Goal: Transaction & Acquisition: Purchase product/service

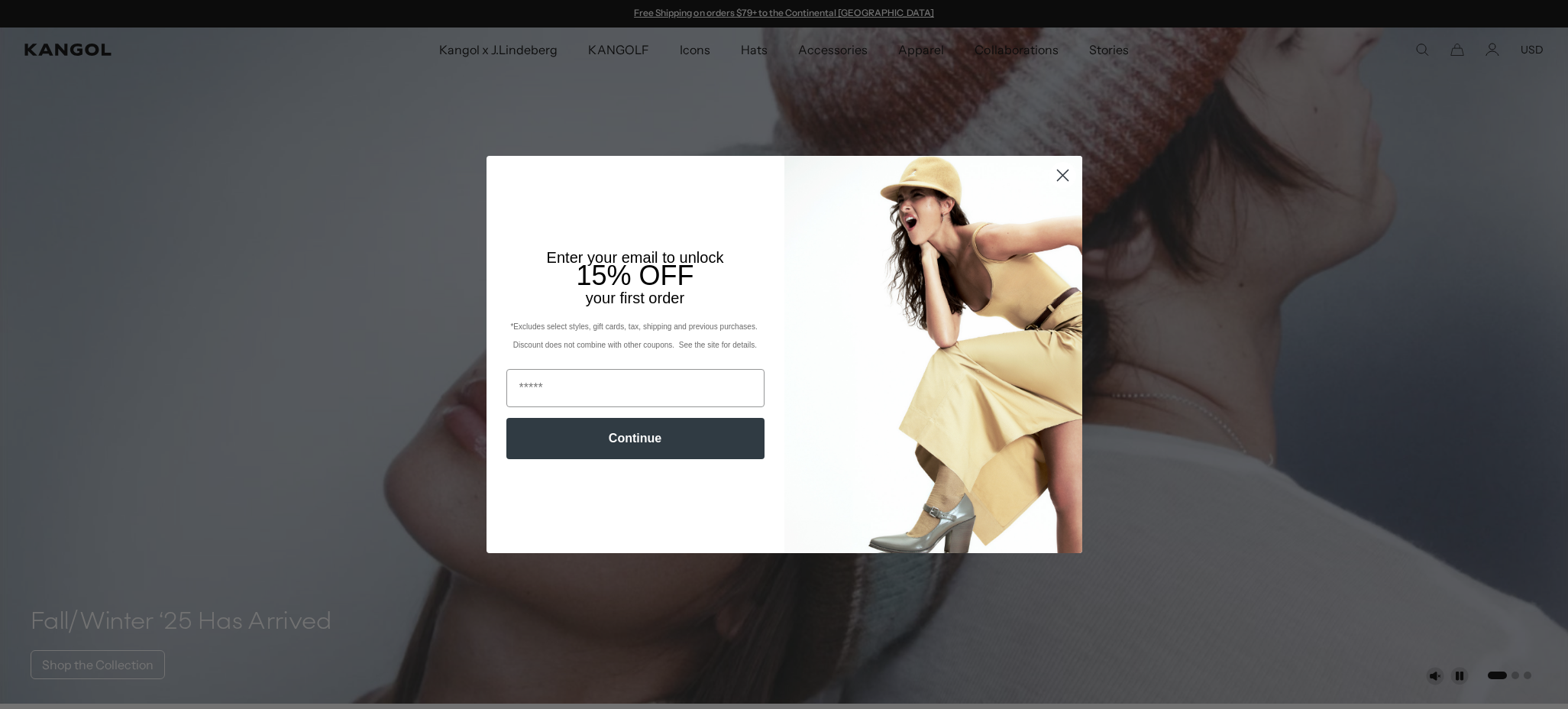
click at [1064, 170] on circle "Close dialog" at bounding box center [1061, 175] width 25 height 25
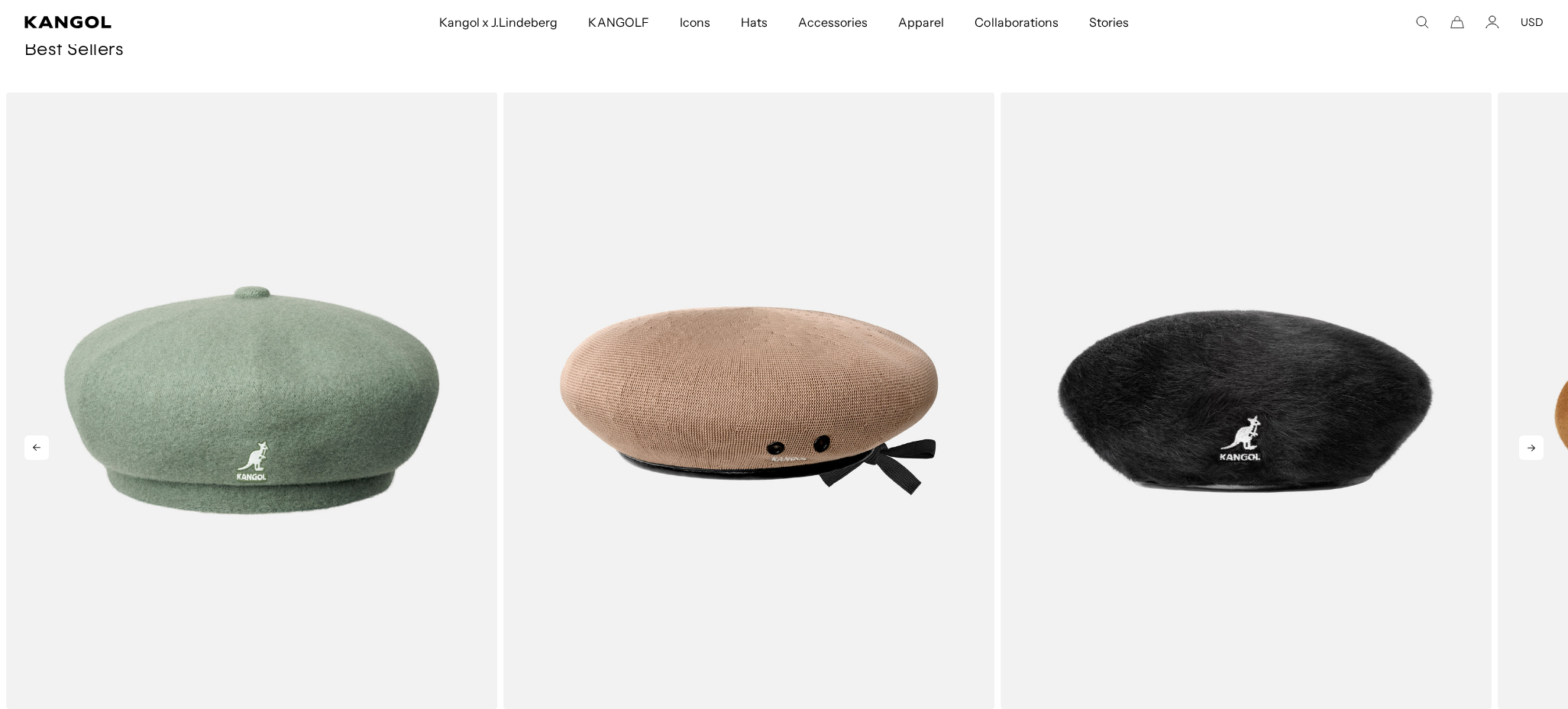
click at [1530, 446] on icon at bounding box center [1531, 448] width 25 height 25
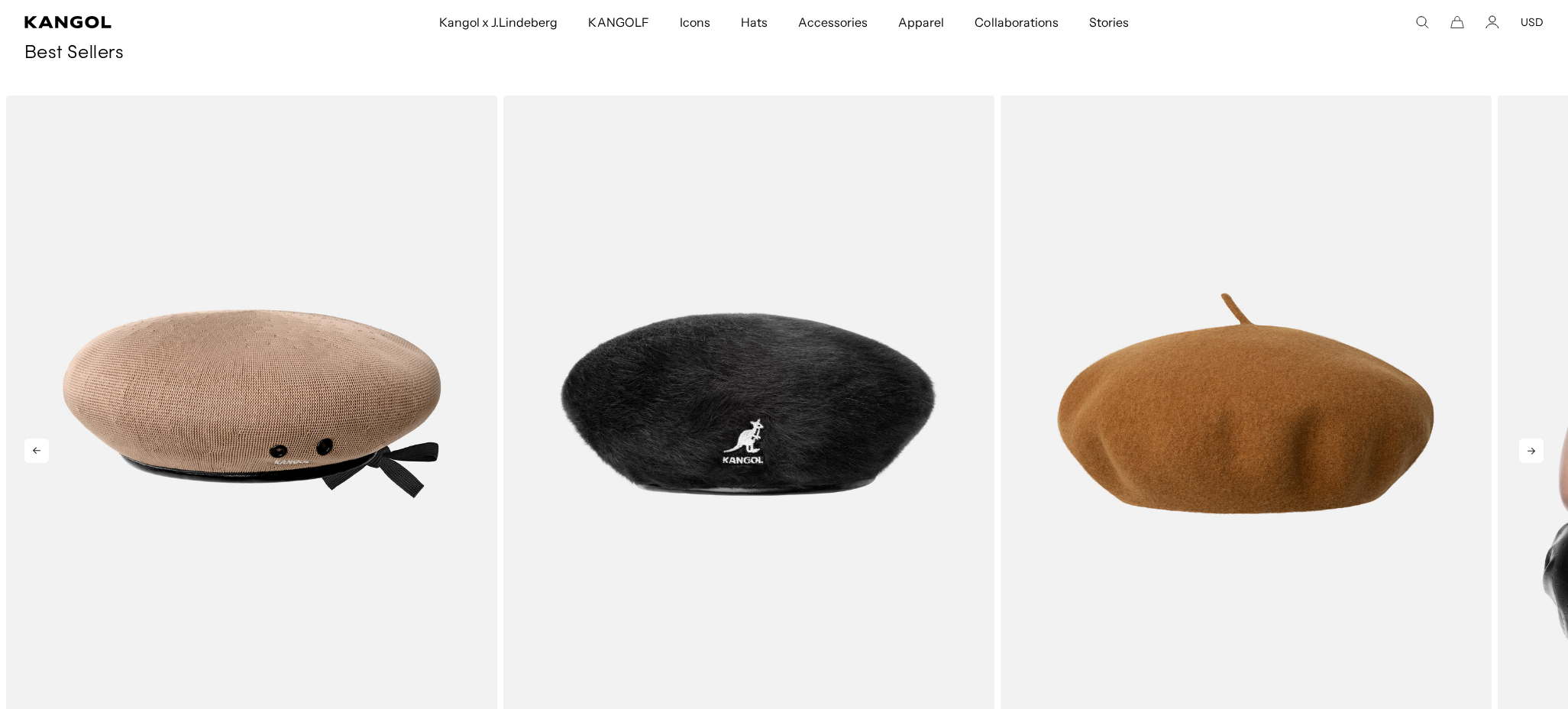
scroll to position [0, 315]
click at [1539, 446] on icon at bounding box center [1531, 451] width 25 height 25
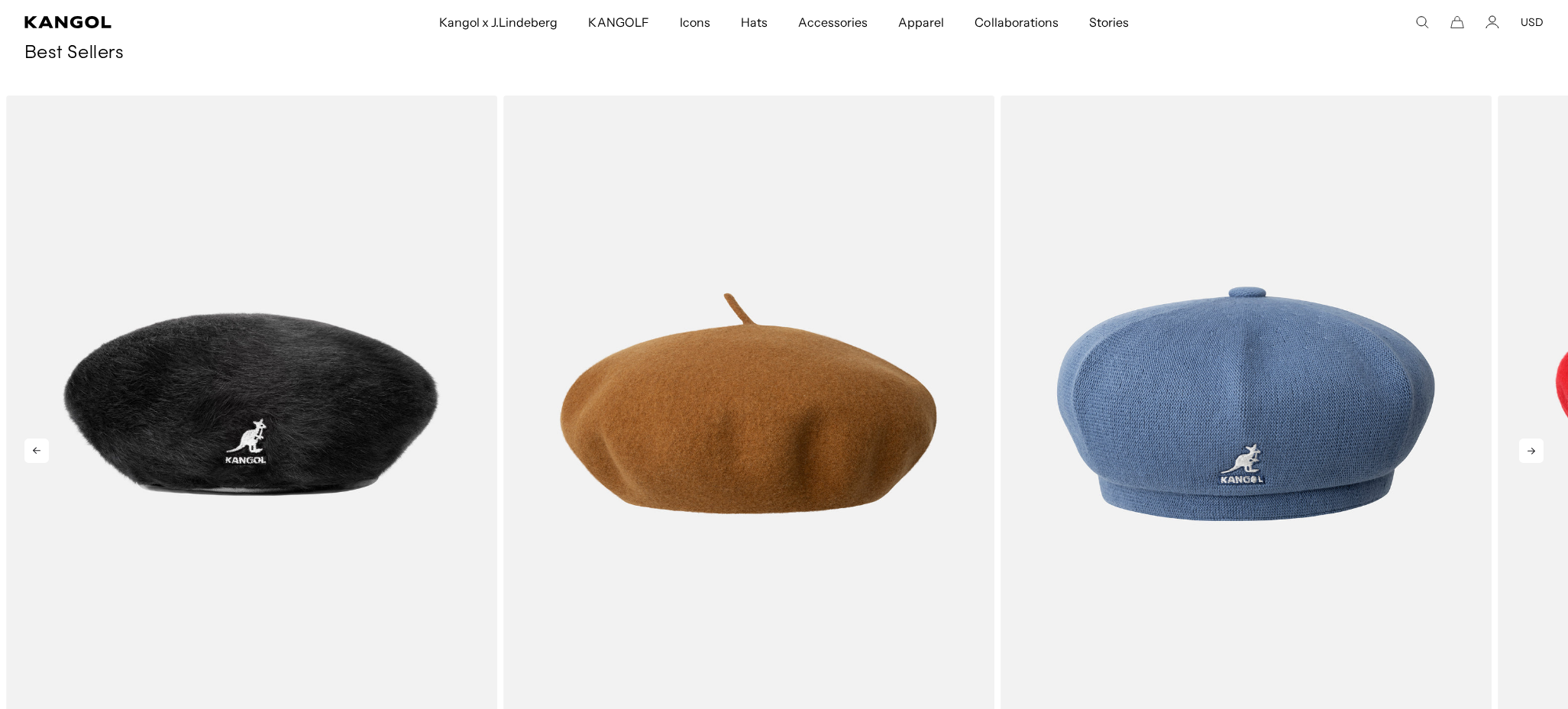
click at [1538, 446] on icon at bounding box center [1531, 451] width 25 height 25
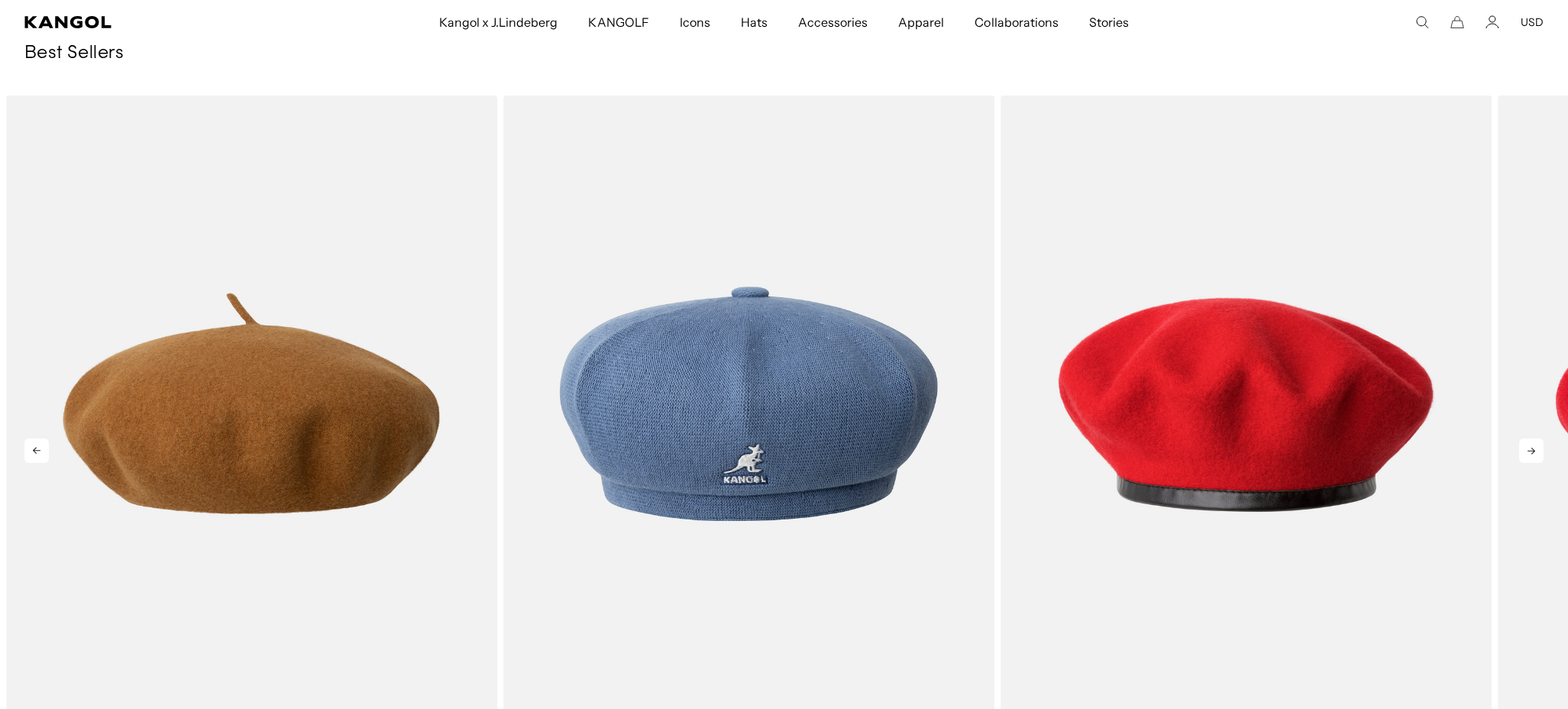
click at [1538, 446] on icon at bounding box center [1531, 451] width 25 height 25
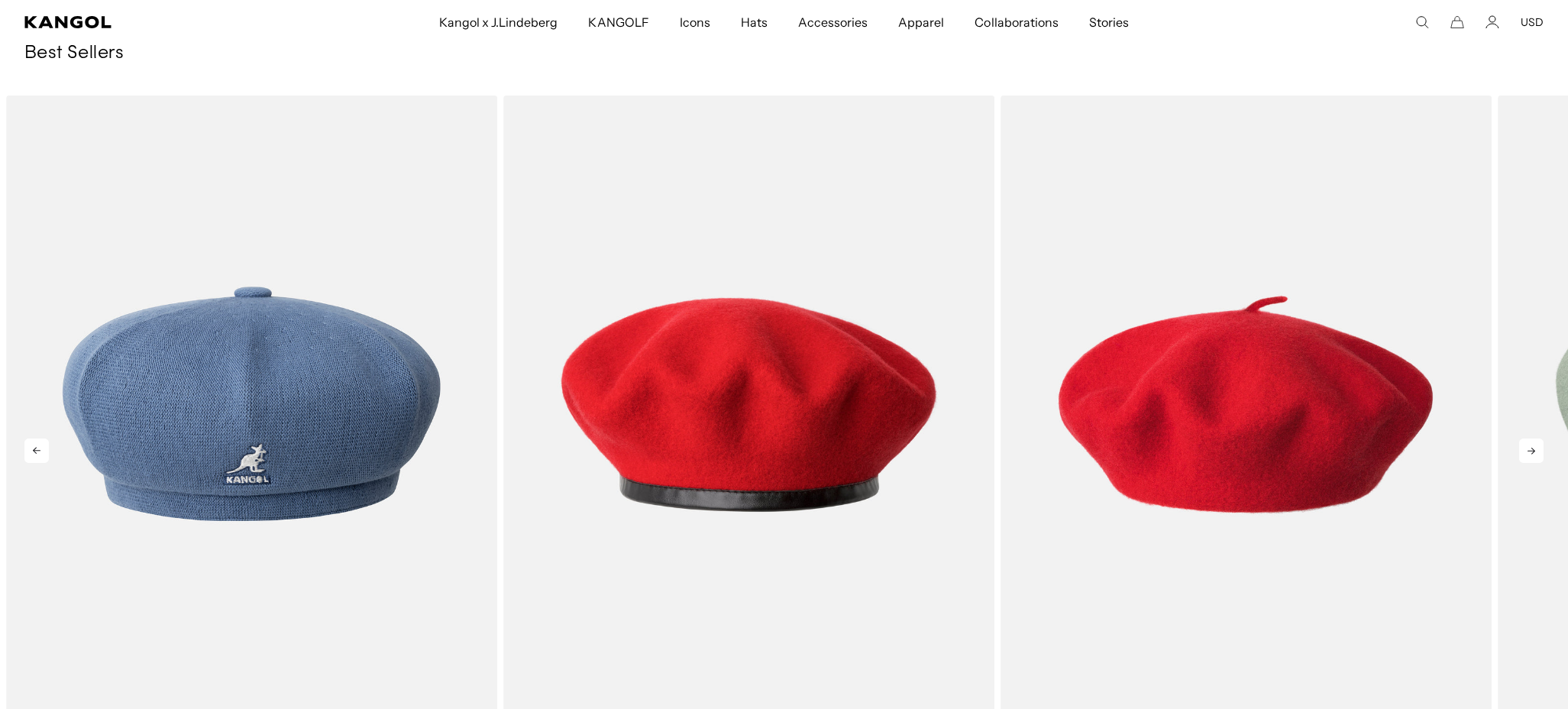
scroll to position [0, 0]
click at [1538, 446] on icon at bounding box center [1531, 451] width 25 height 25
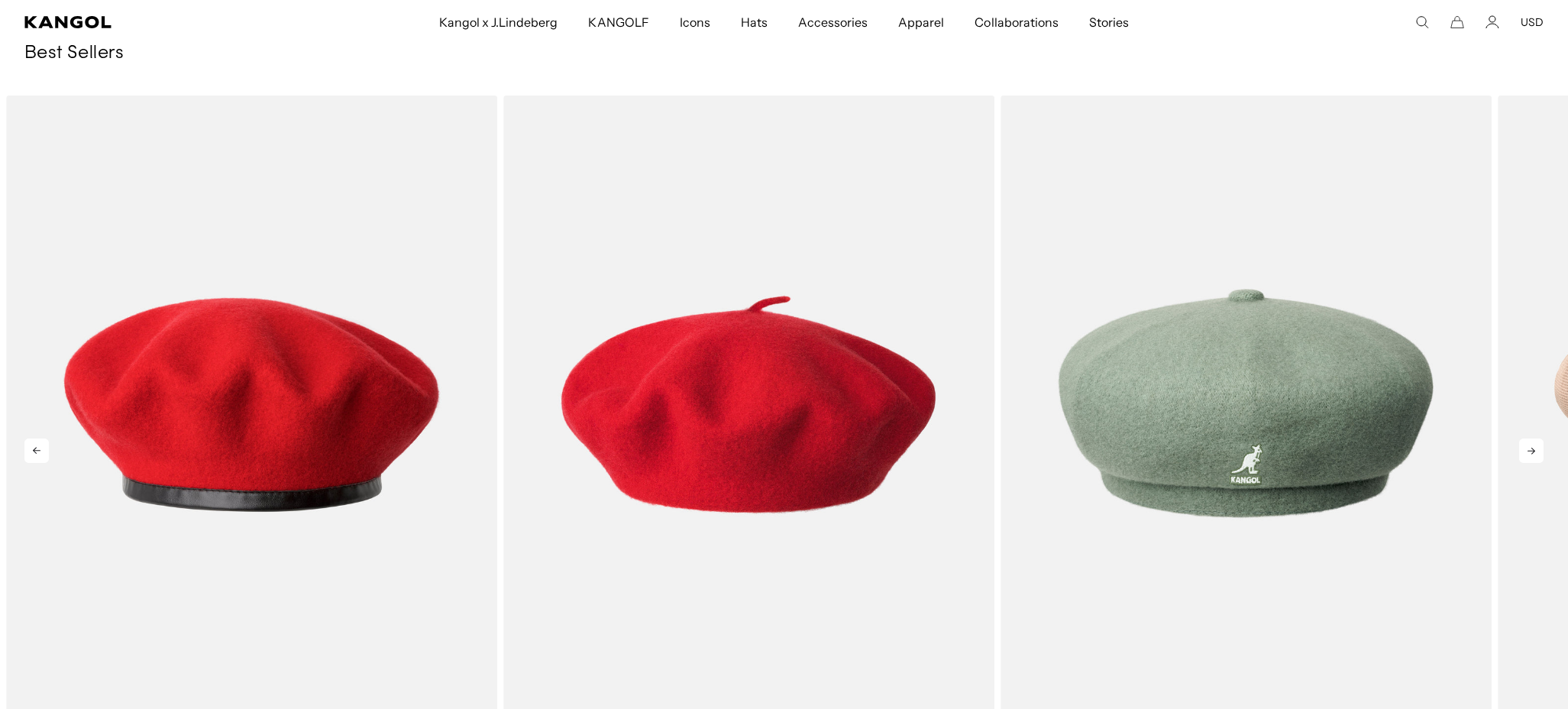
click at [1538, 446] on icon at bounding box center [1531, 451] width 25 height 25
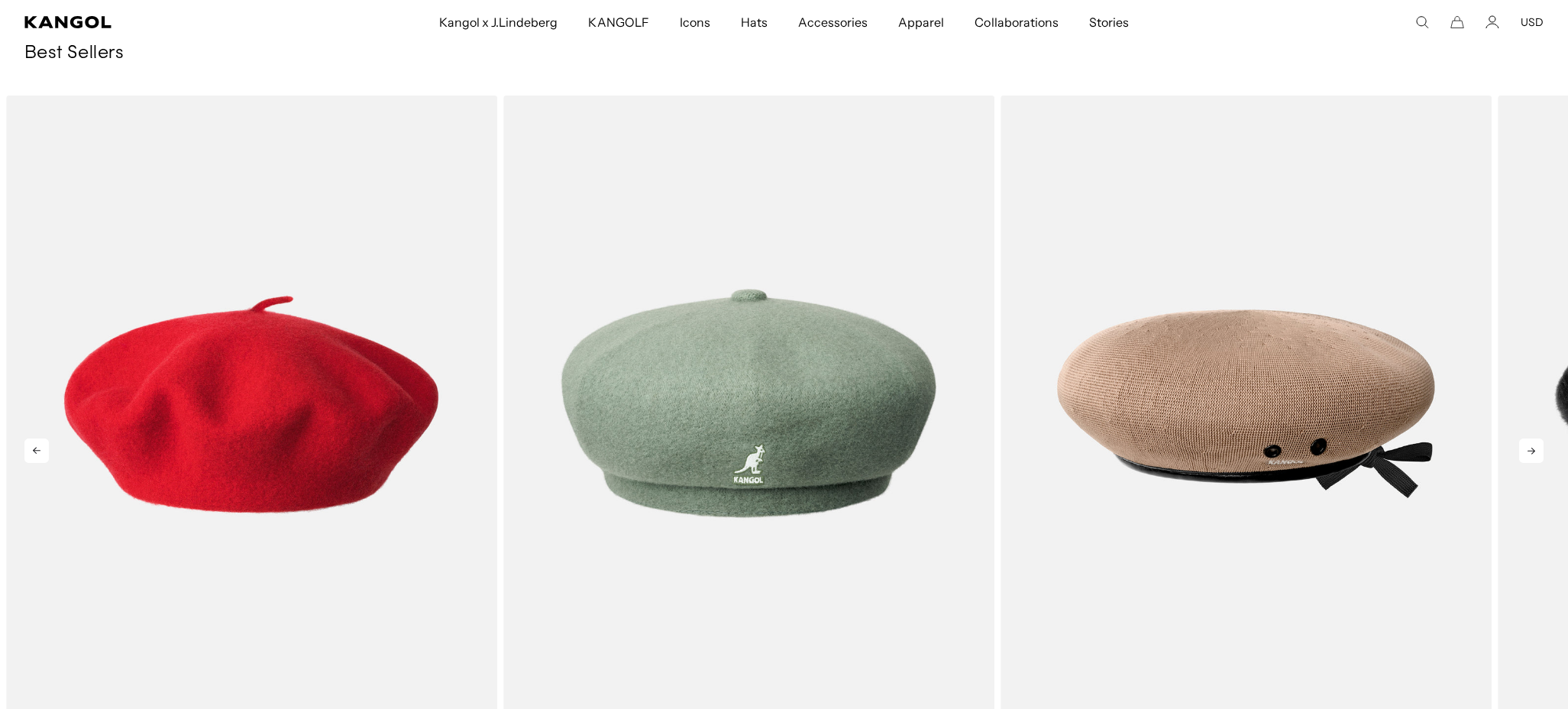
click at [1538, 446] on icon at bounding box center [1531, 451] width 25 height 25
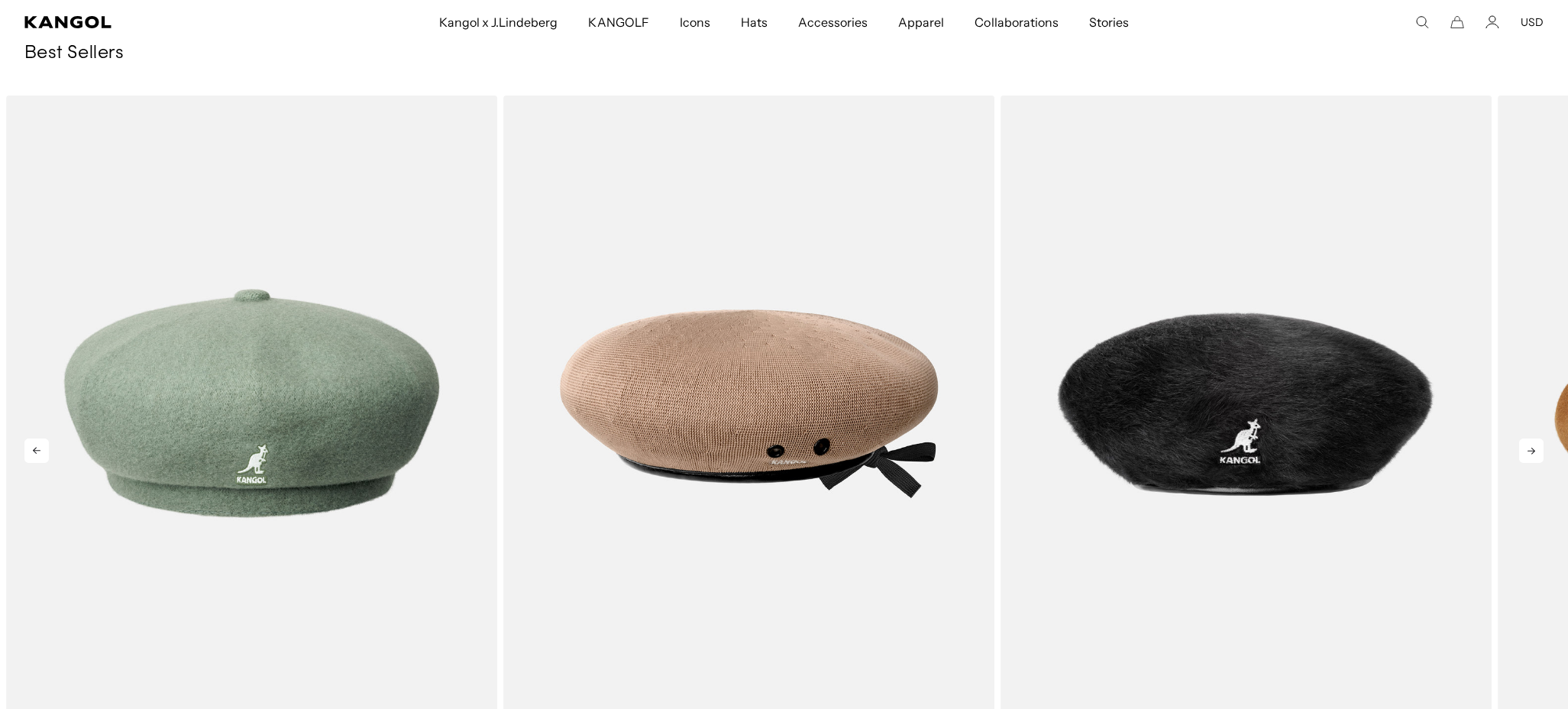
click at [1537, 446] on icon at bounding box center [1531, 451] width 25 height 25
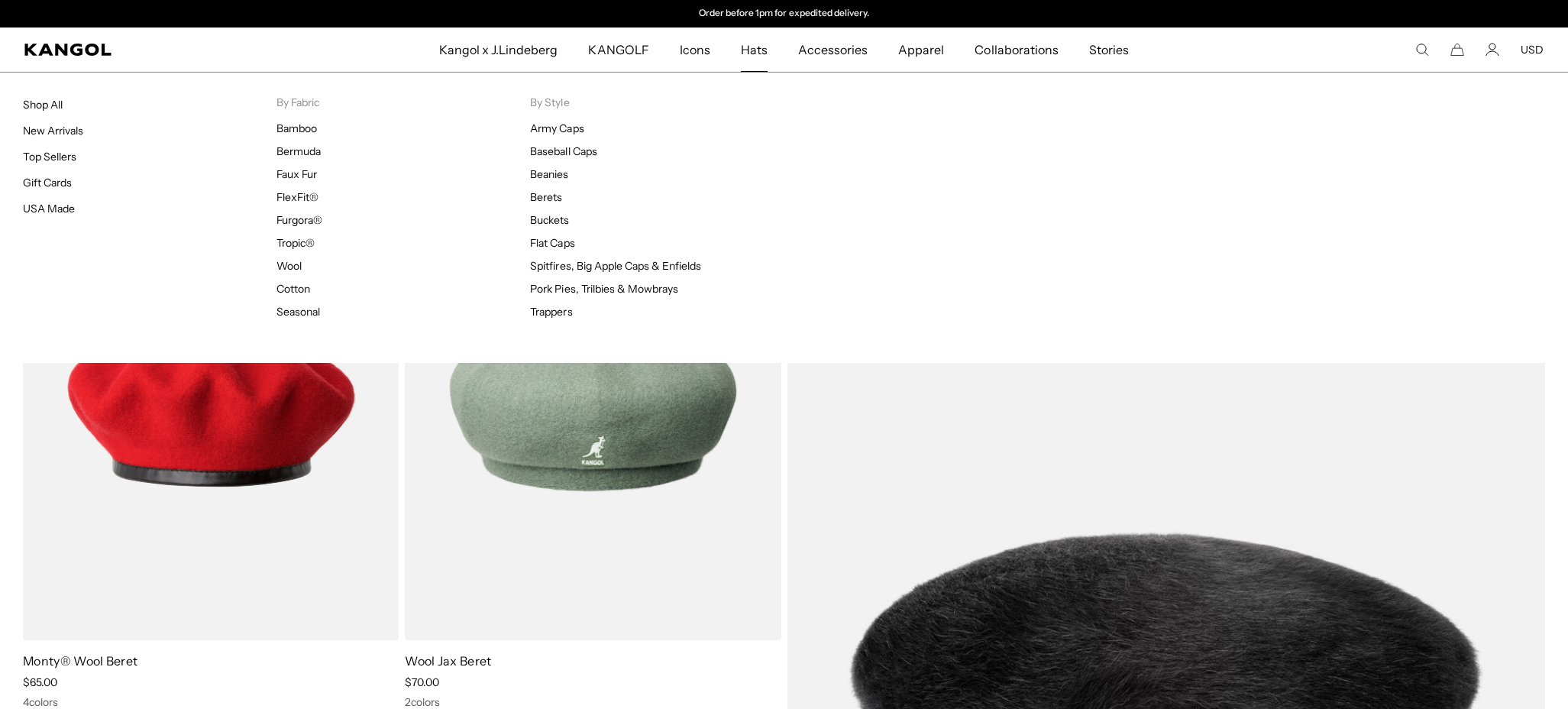
click at [743, 46] on span "Hats" at bounding box center [754, 50] width 27 height 45
